Goal: Information Seeking & Learning: Find specific fact

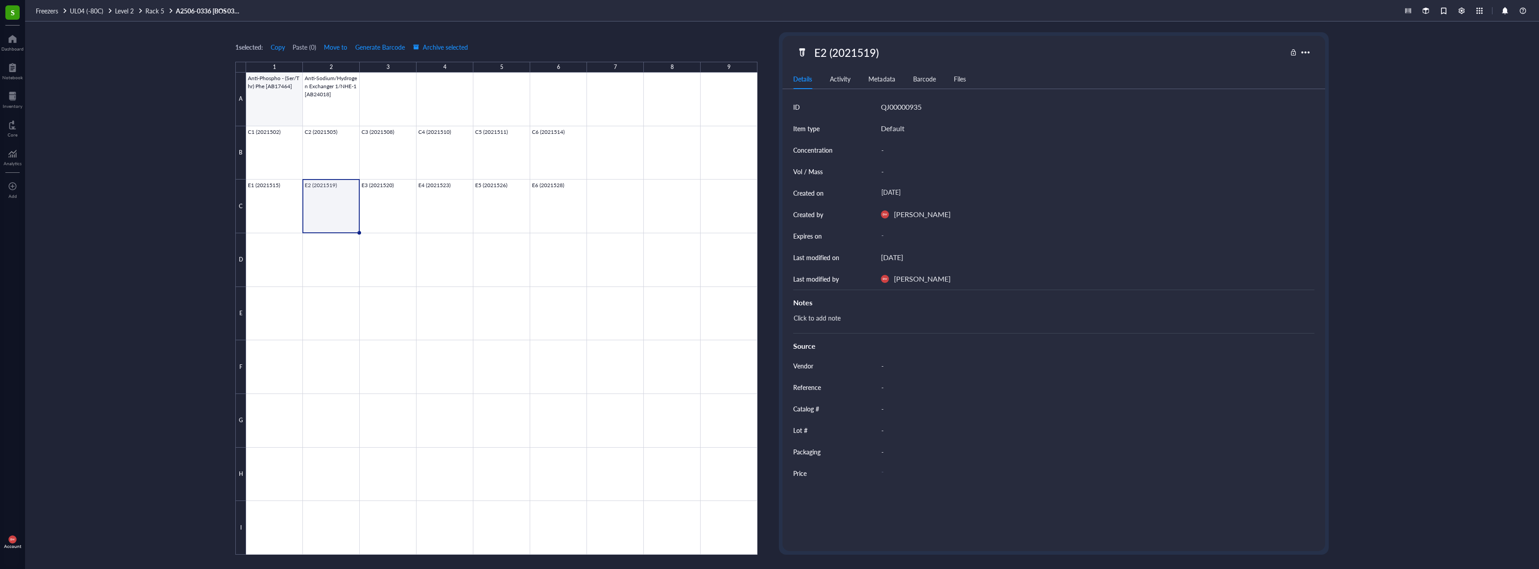
click at [266, 94] on div at bounding box center [501, 313] width 511 height 482
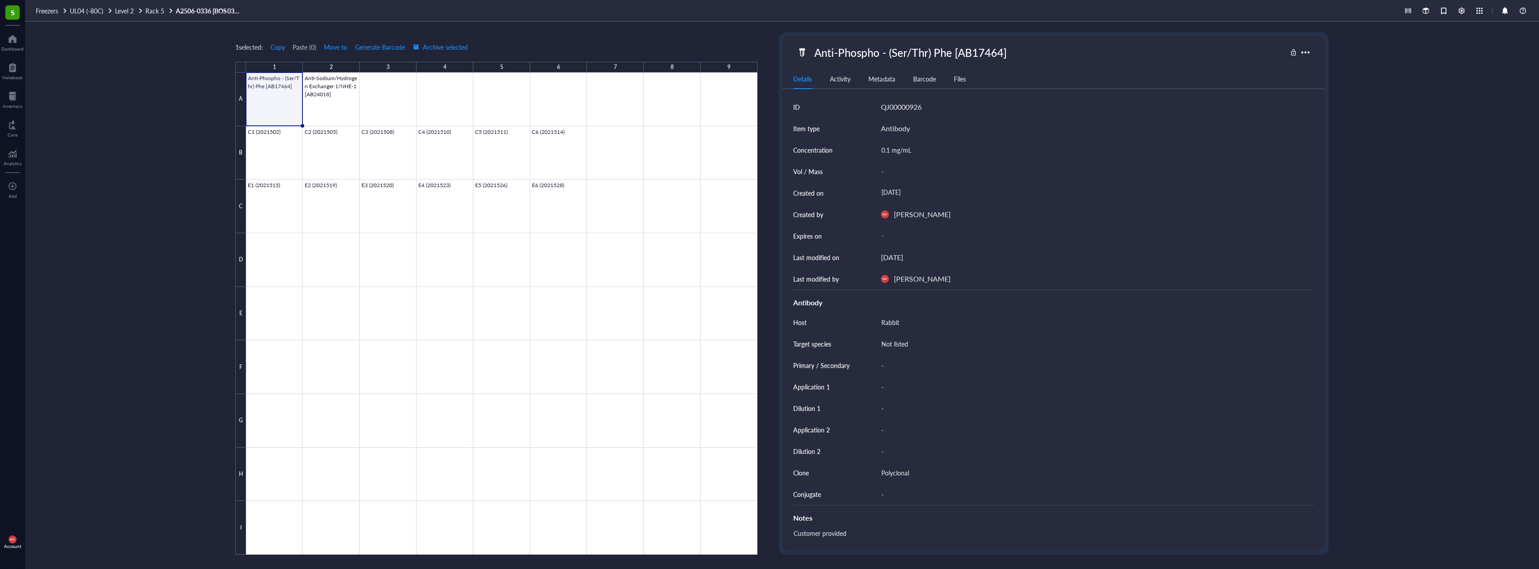
click at [768, 53] on div "Anti-Phospho - (Ser/Thr) Phe [AB17464]" at bounding box center [910, 52] width 200 height 19
drag, startPoint x: 838, startPoint y: 55, endPoint x: 949, endPoint y: 50, distance: 110.6
click at [768, 50] on input "Anti-Phospho - (Ser/Thr) Phe [AB17464]" at bounding box center [936, 52] width 251 height 18
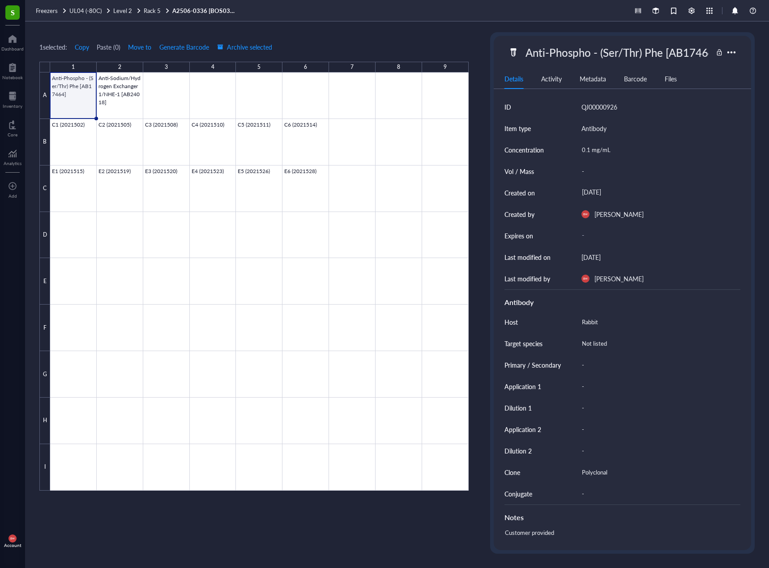
click at [214, 12] on link "A2506-0336 [BOS03871] (12x Cell Lysates, 2x Ab for WB)" at bounding box center [205, 11] width 67 height 8
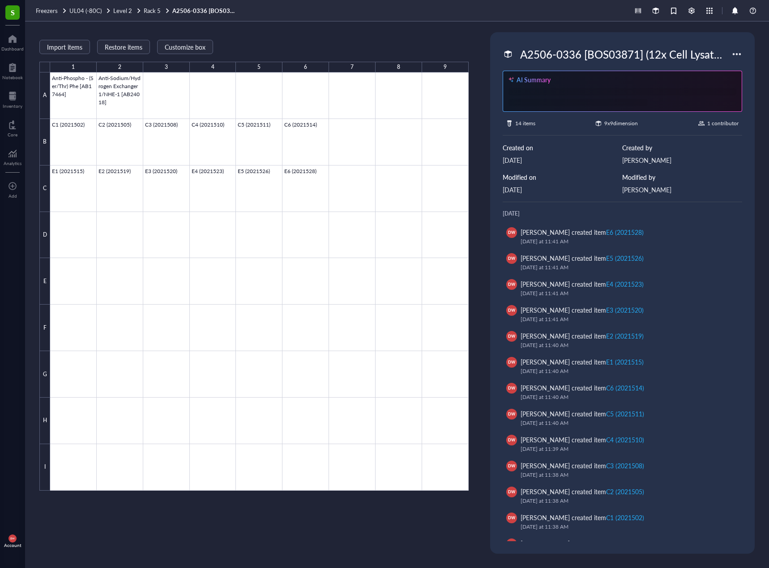
click at [600, 50] on div "A2506-0336 [BOS03871] (12x Cell Lysates, 2x Ab for WB)" at bounding box center [623, 54] width 215 height 19
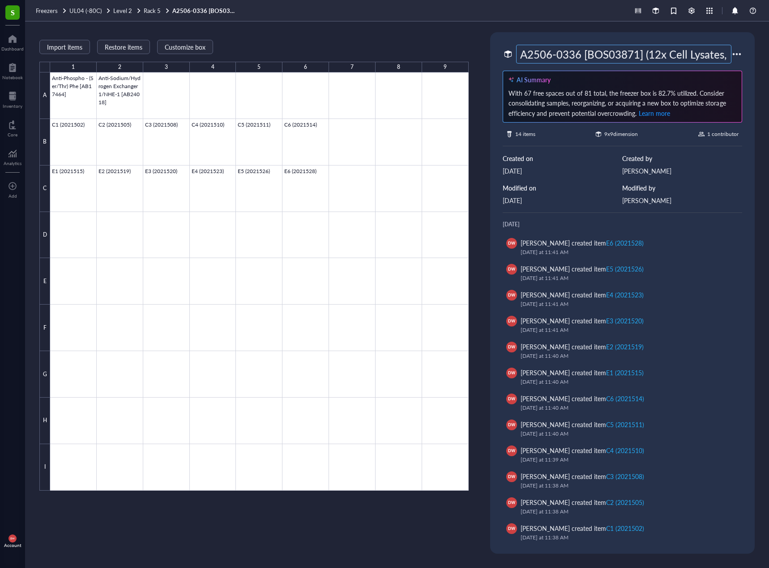
scroll to position [0, 0]
drag, startPoint x: 569, startPoint y: 55, endPoint x: 589, endPoint y: 57, distance: 20.3
click at [589, 57] on input "A2506-0336 [BOS03871] (12x Cell Lysates, 2x Ab for WB)" at bounding box center [623, 54] width 214 height 18
